Goal: Information Seeking & Learning: Find specific fact

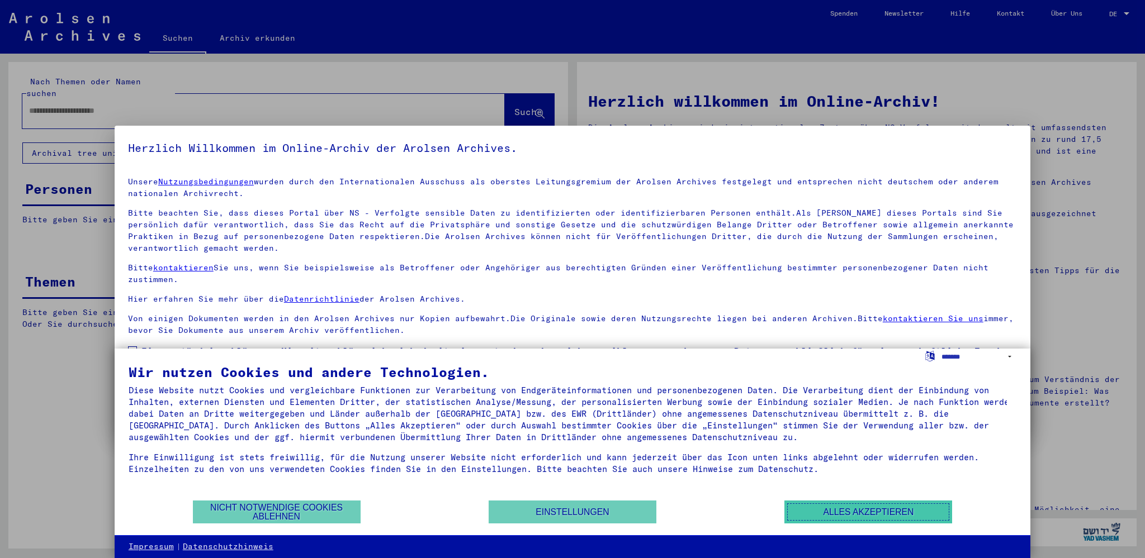
click at [831, 509] on button "Alles akzeptieren" at bounding box center [868, 512] width 168 height 23
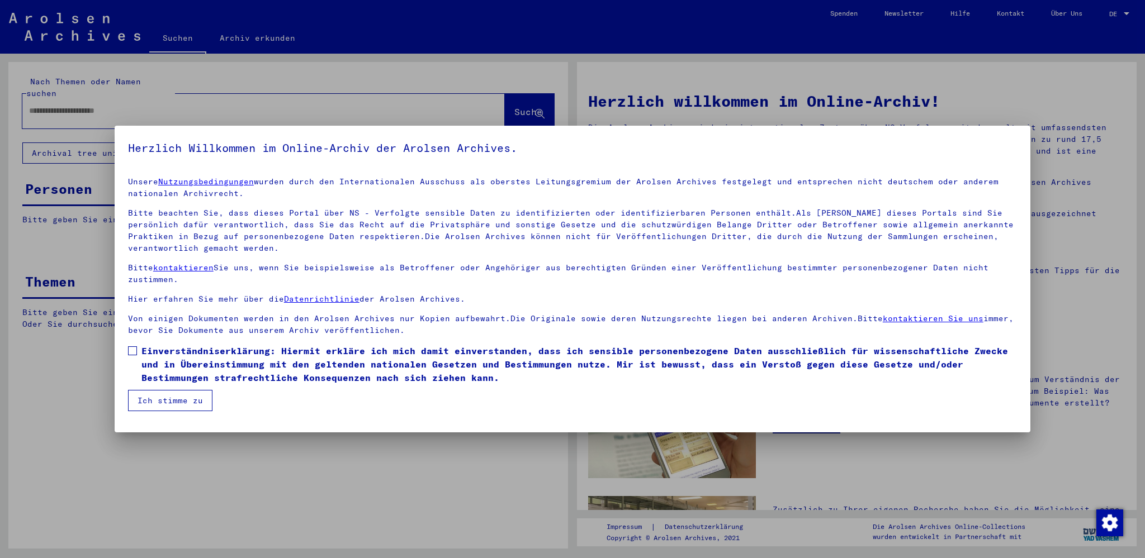
click at [187, 405] on button "Ich stimme zu" at bounding box center [170, 400] width 84 height 21
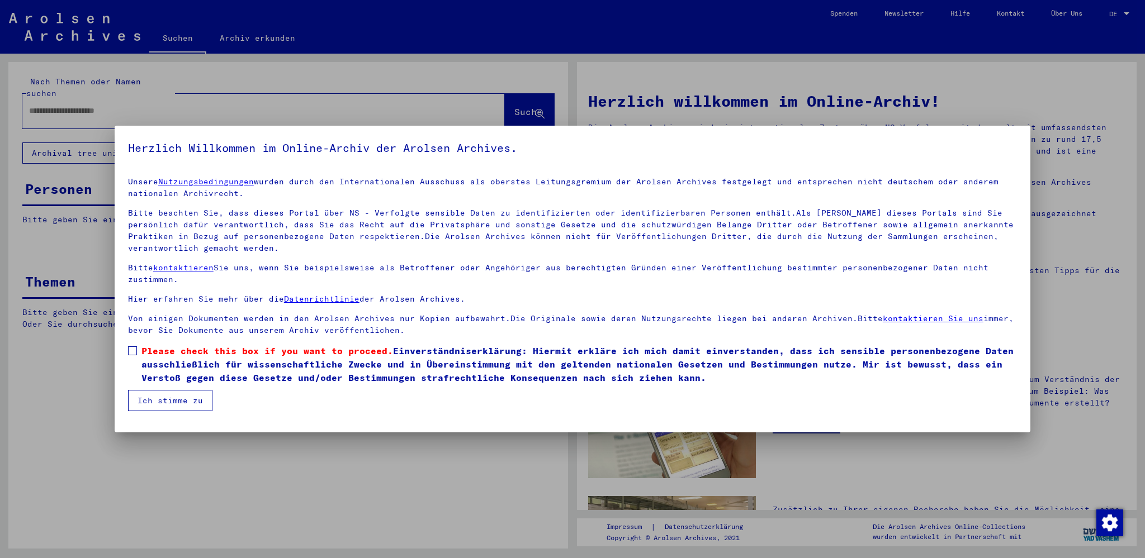
click at [135, 350] on span at bounding box center [132, 351] width 9 height 9
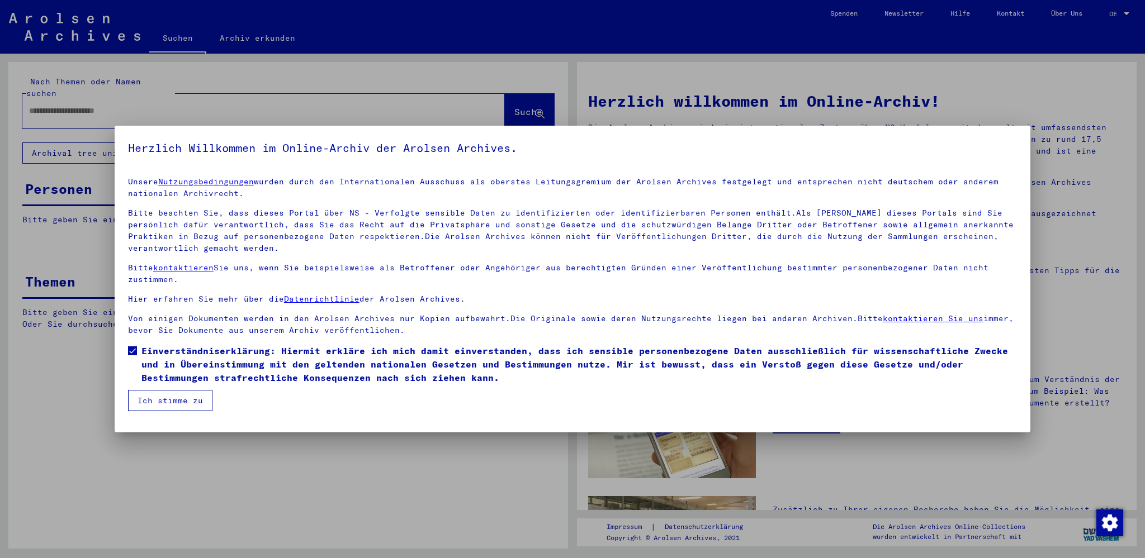
click at [152, 398] on button "Ich stimme zu" at bounding box center [170, 400] width 84 height 21
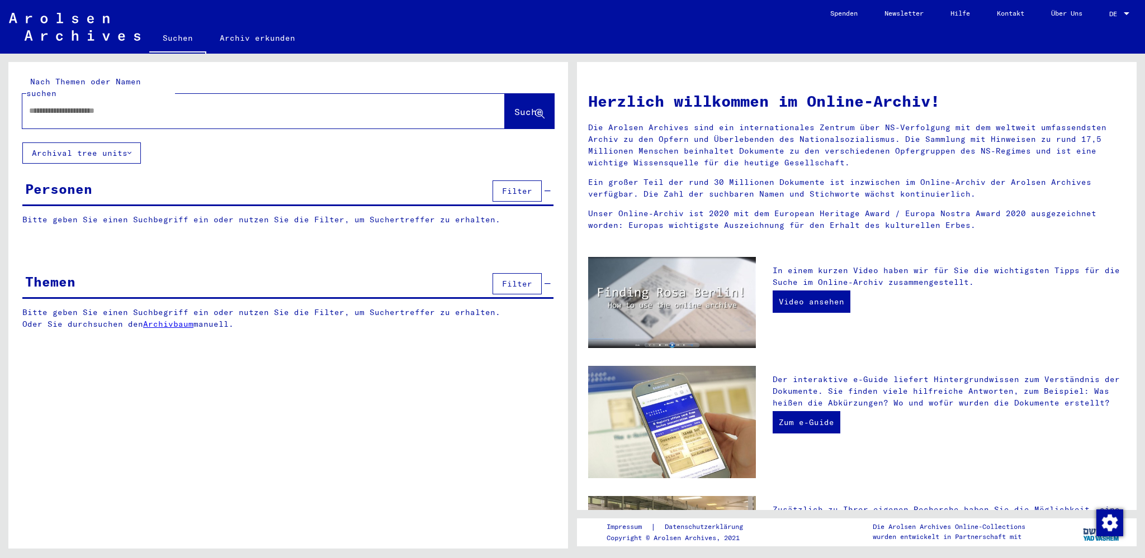
click at [131, 105] on input "text" at bounding box center [250, 111] width 442 height 12
type input "*****"
click at [515, 106] on span "Suche" at bounding box center [528, 111] width 28 height 11
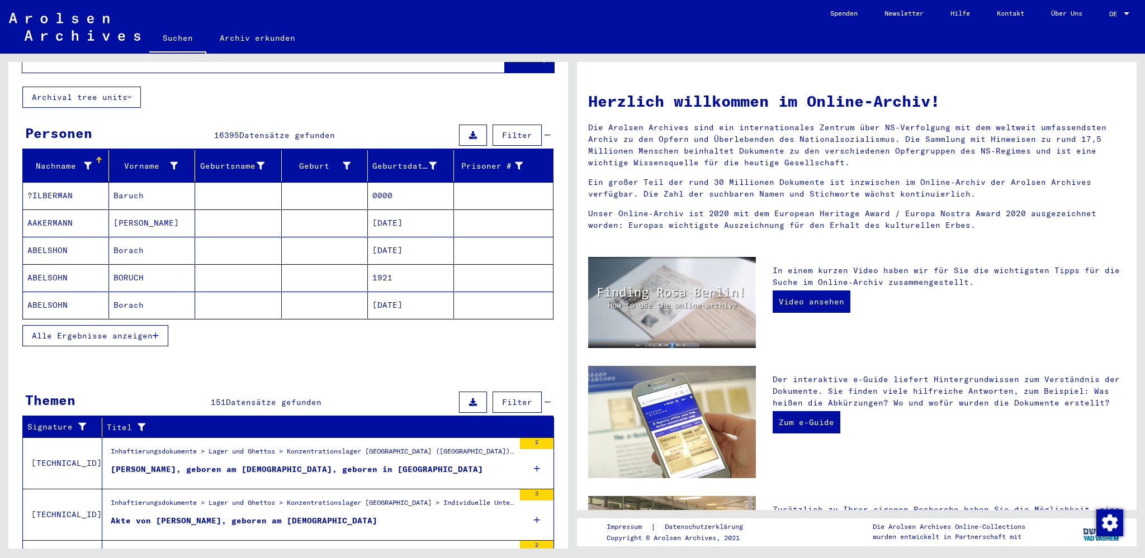
scroll to position [35, 0]
